Goal: Check status: Check status

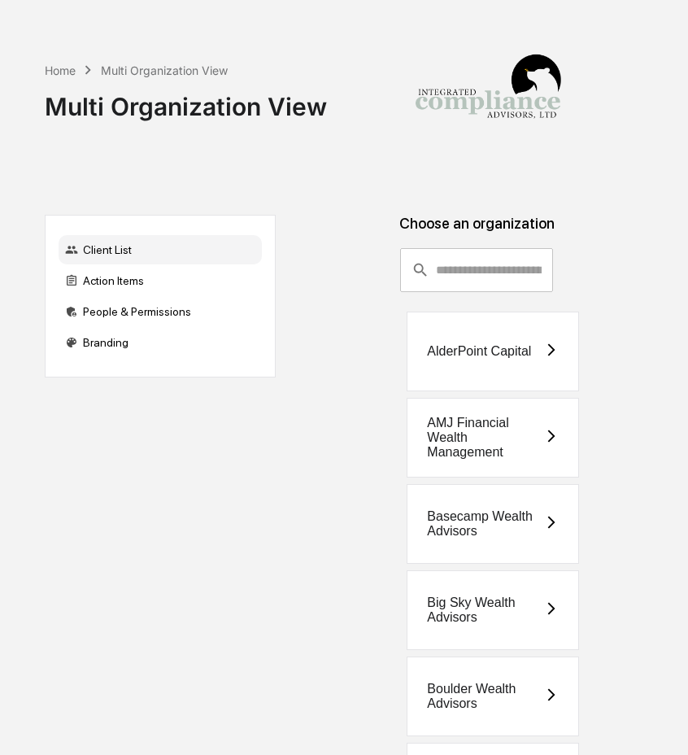
click at [178, 289] on div "Action Items" at bounding box center [160, 280] width 203 height 29
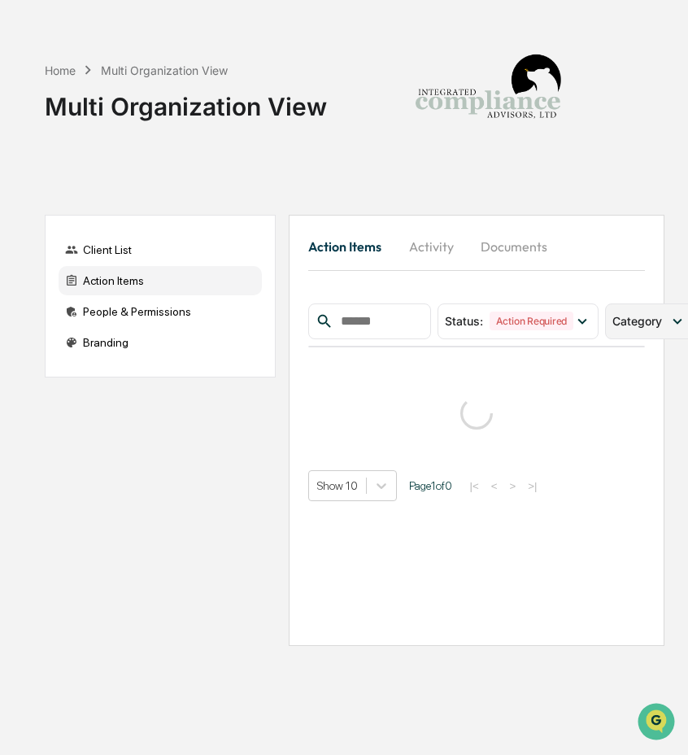
click at [617, 321] on span "Category" at bounding box center [638, 321] width 50 height 14
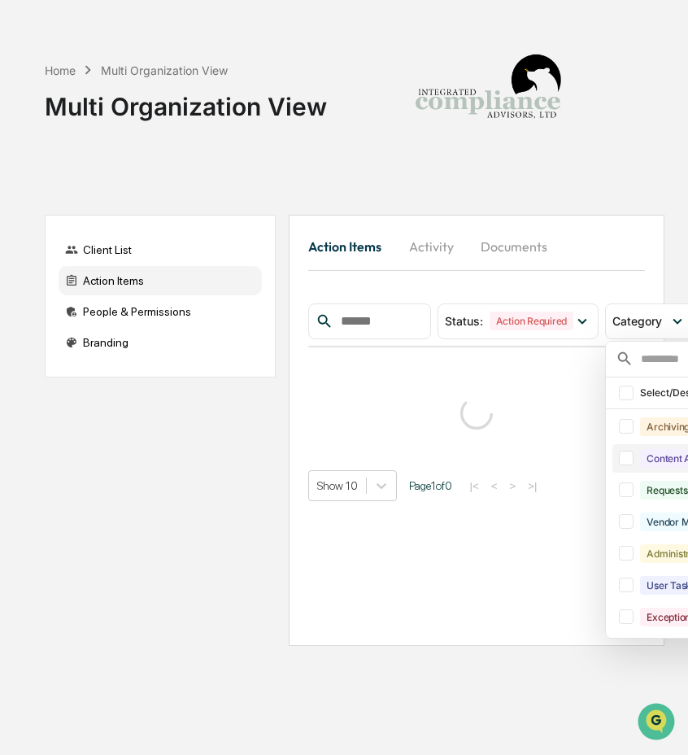
click at [648, 451] on div "Content Approval" at bounding box center [685, 458] width 91 height 19
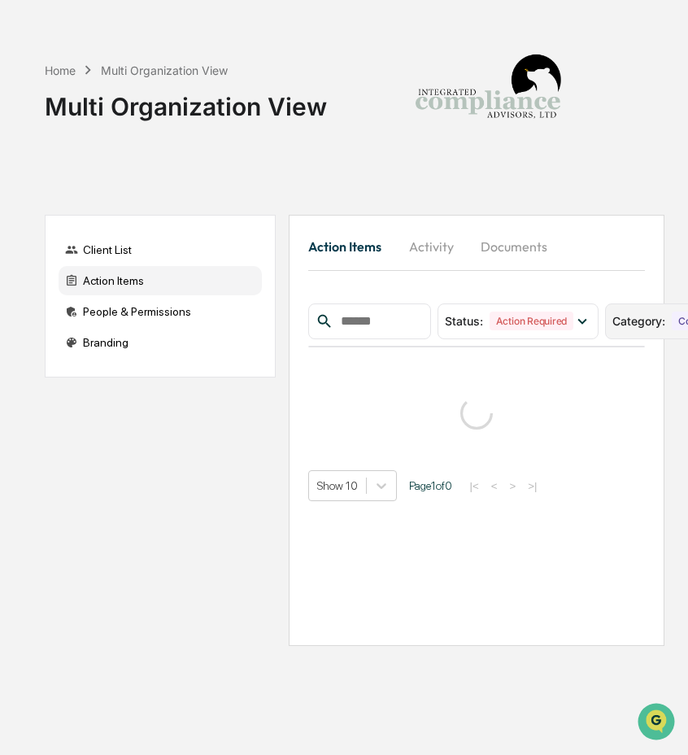
click at [649, 308] on div "Category : Content Approval" at bounding box center [696, 322] width 183 height 36
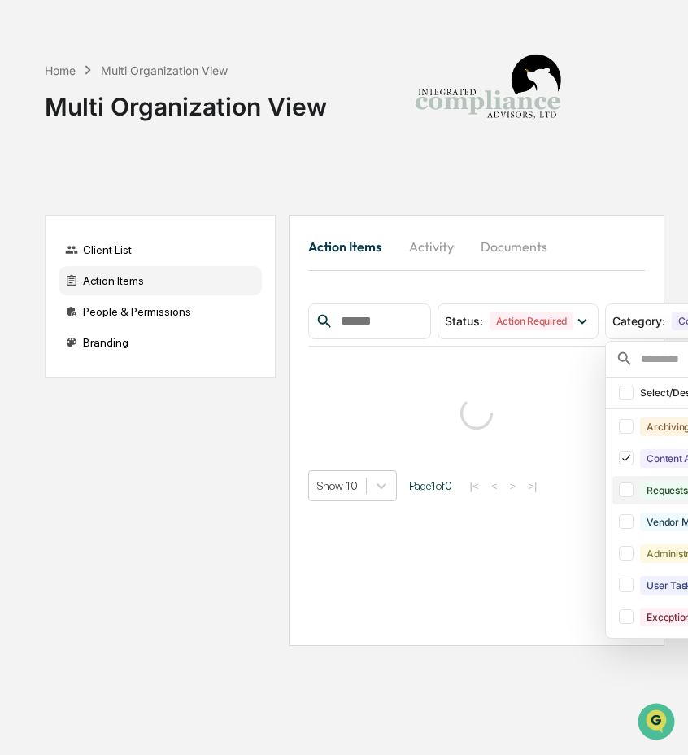
click at [650, 487] on div "Requests" at bounding box center [667, 490] width 54 height 19
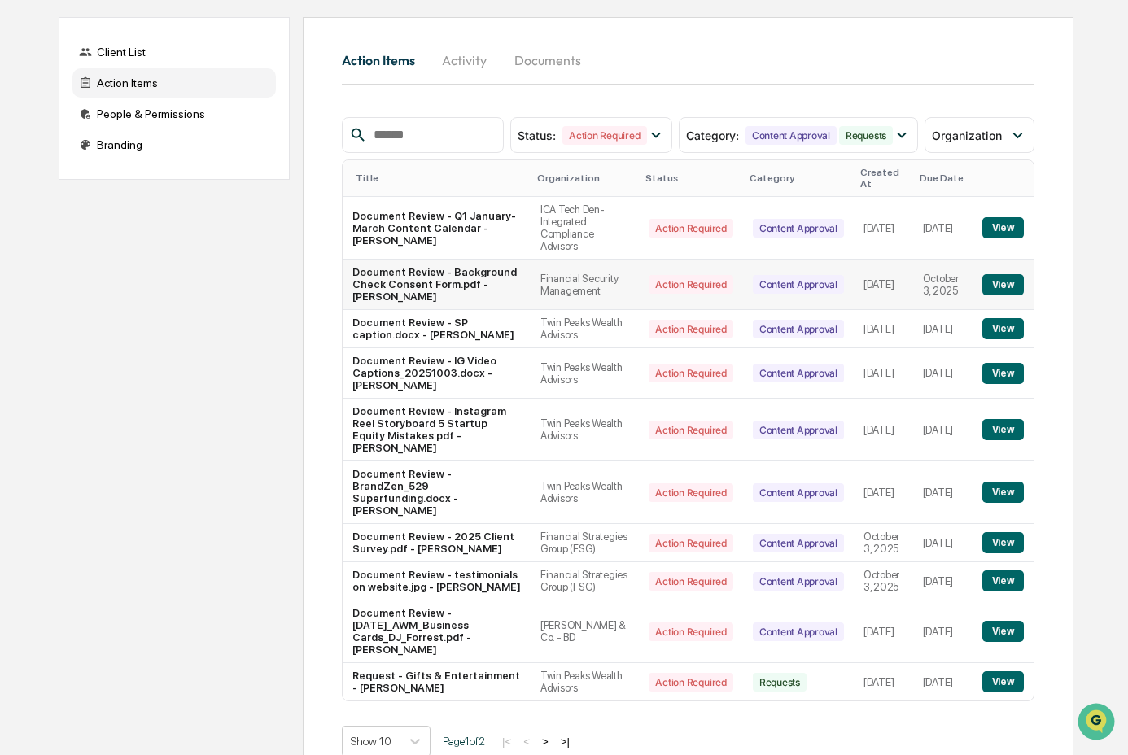
scroll to position [167, 0]
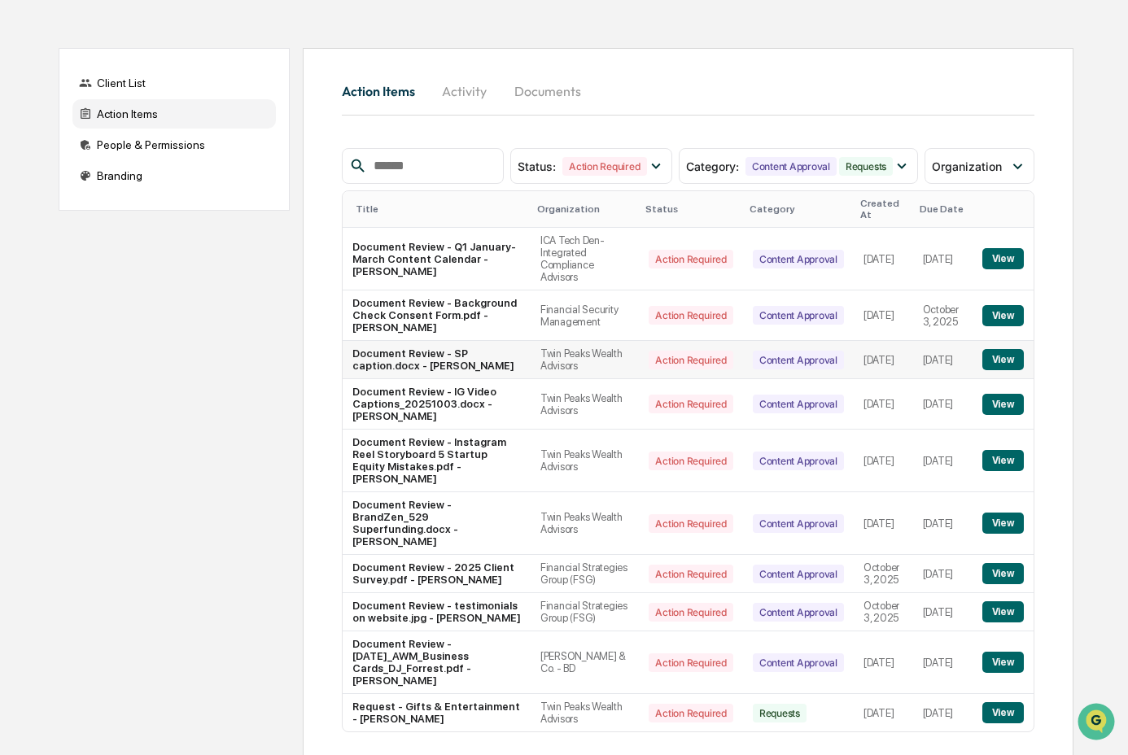
click at [688, 352] on button "View" at bounding box center [1003, 359] width 42 height 21
